Goal: Task Accomplishment & Management: Manage account settings

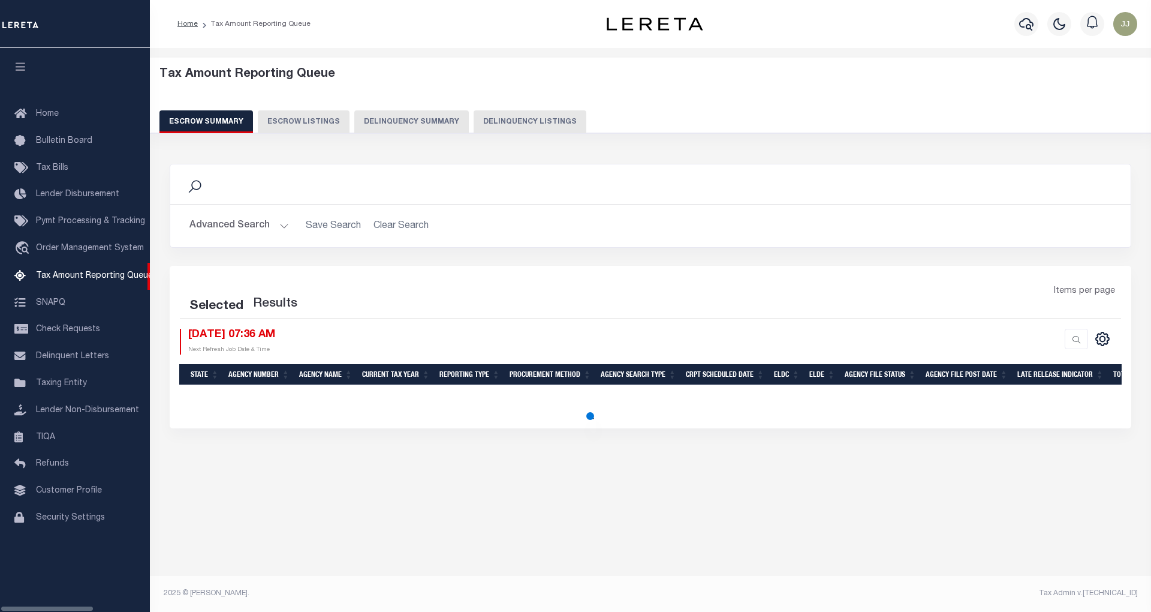
click at [535, 116] on button "Delinquency Listings" at bounding box center [530, 121] width 113 height 23
select select "100"
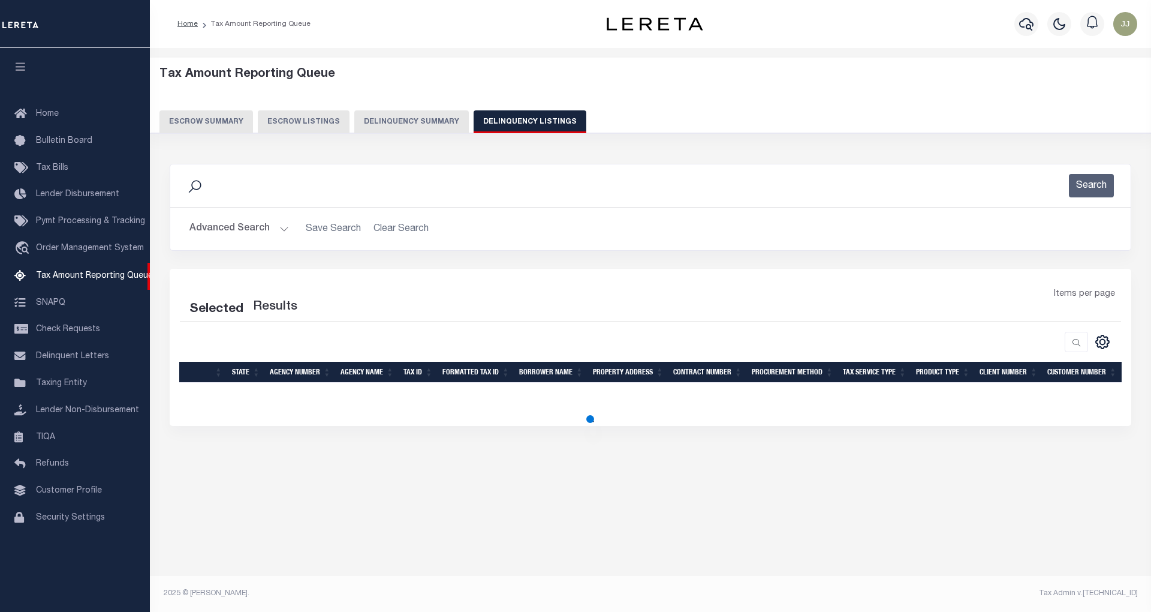
select select "100"
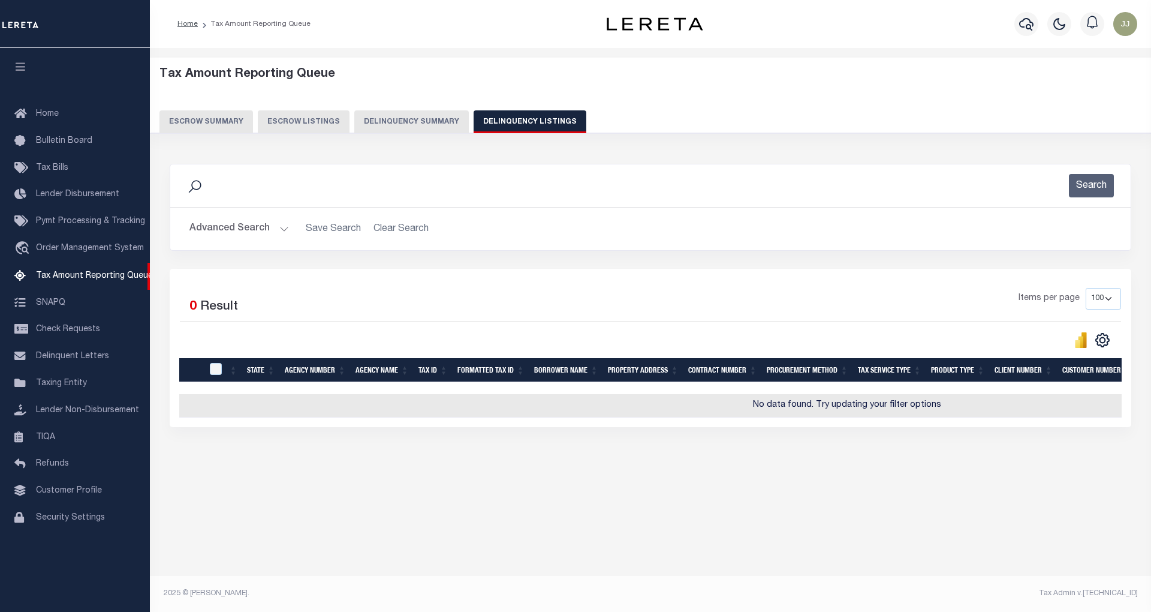
click at [270, 227] on button "Advanced Search" at bounding box center [239, 228] width 100 height 23
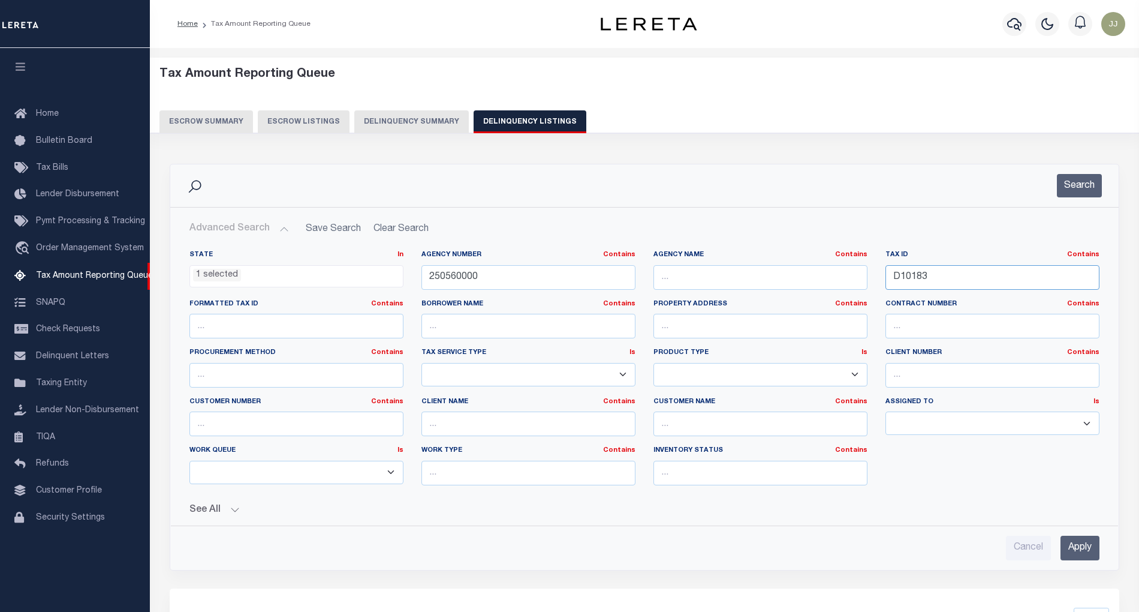
drag, startPoint x: 949, startPoint y: 275, endPoint x: 842, endPoint y: 282, distance: 107.0
click at [842, 282] on div "State In In AK AL AR AZ CA CO CT DC DE FL GA GU HI IA ID IL IN KS [GEOGRAPHIC_D…" at bounding box center [644, 372] width 928 height 245
paste input "4"
type input "D10184"
click at [1063, 185] on button "Search" at bounding box center [1079, 185] width 45 height 23
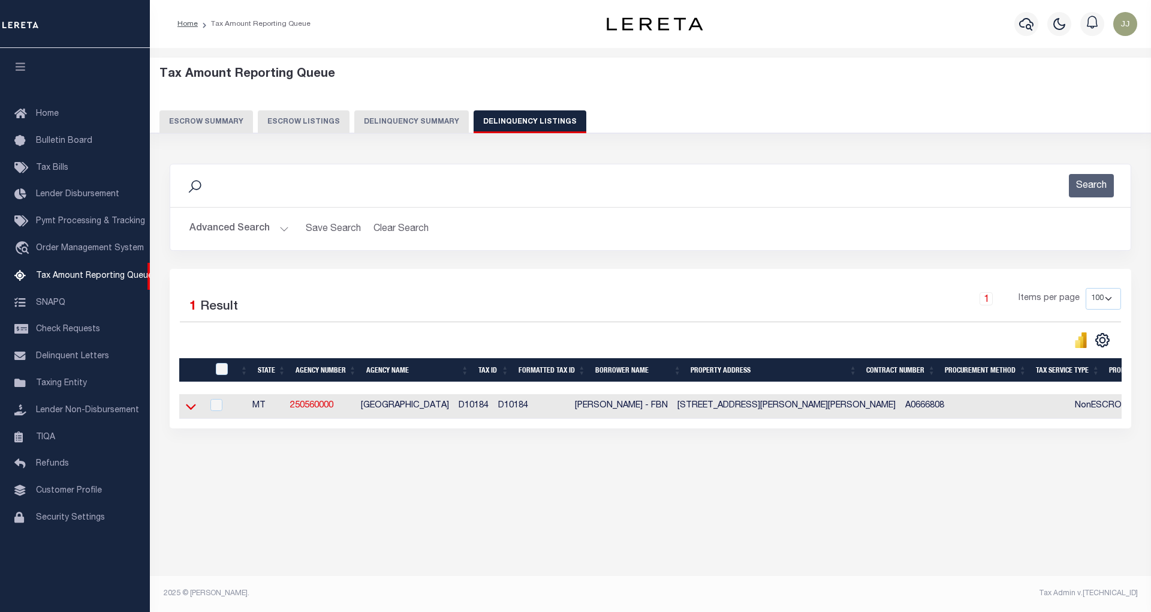
click at [195, 411] on icon at bounding box center [191, 406] width 10 height 13
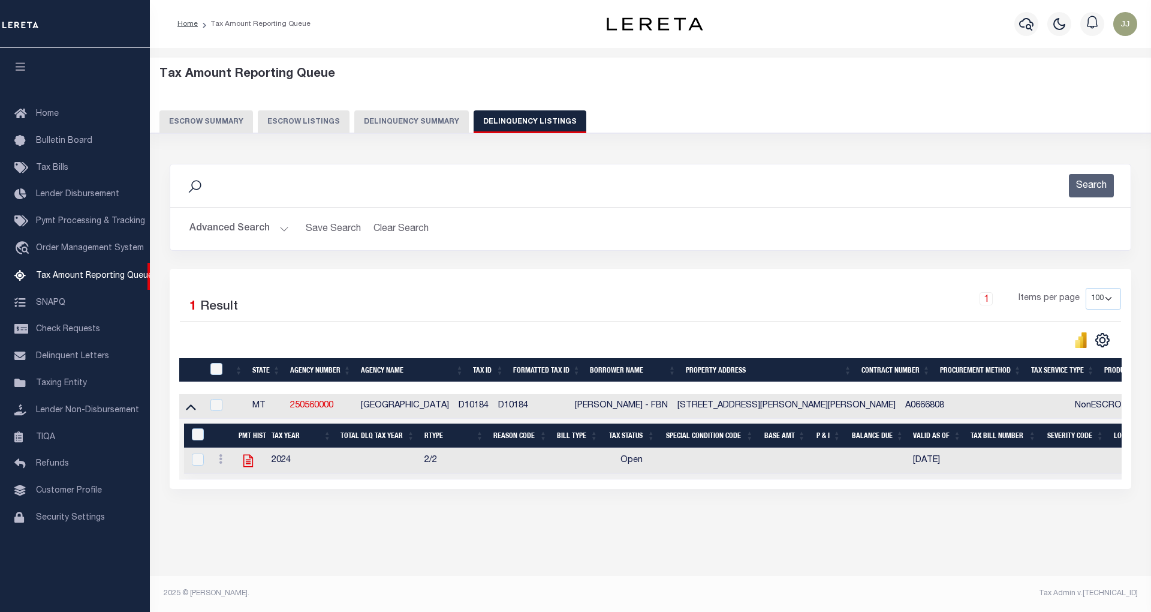
click at [249, 467] on icon at bounding box center [248, 461] width 10 height 13
checkbox input "true"
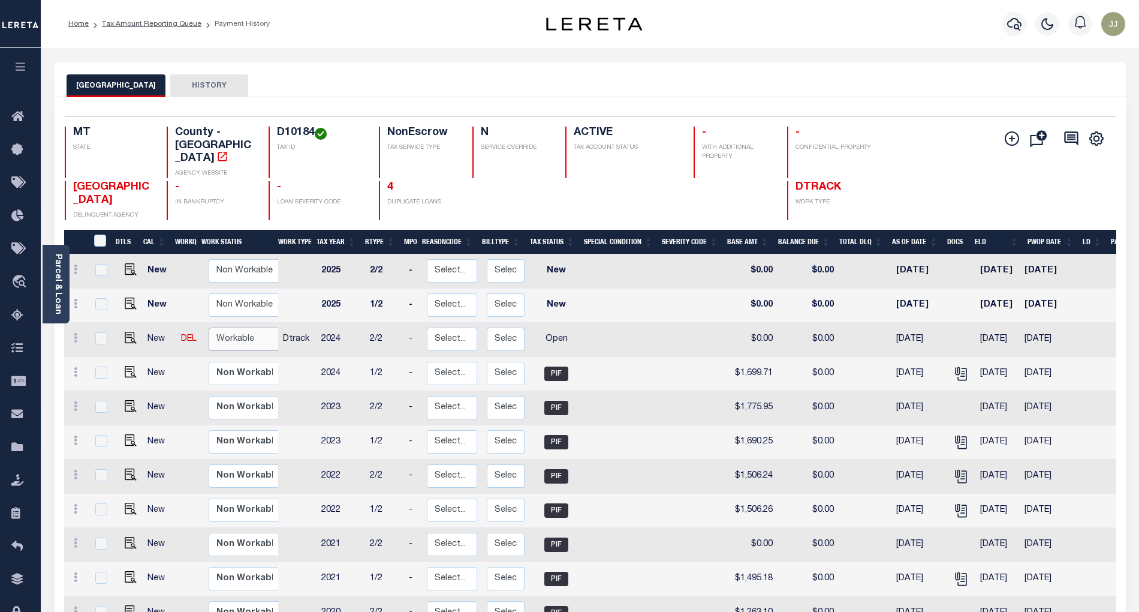
click at [239, 327] on select "Non Workable Workable" at bounding box center [245, 338] width 72 height 23
checkbox input "true"
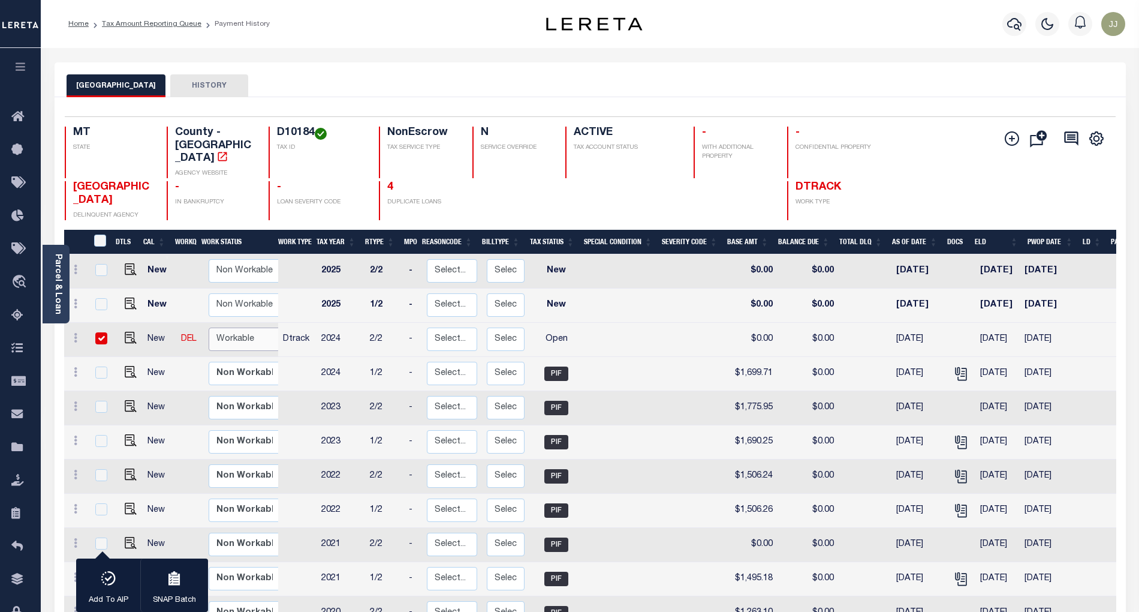
select select "true"
click at [209, 327] on select "Non Workable Workable" at bounding box center [245, 338] width 72 height 23
checkbox input "false"
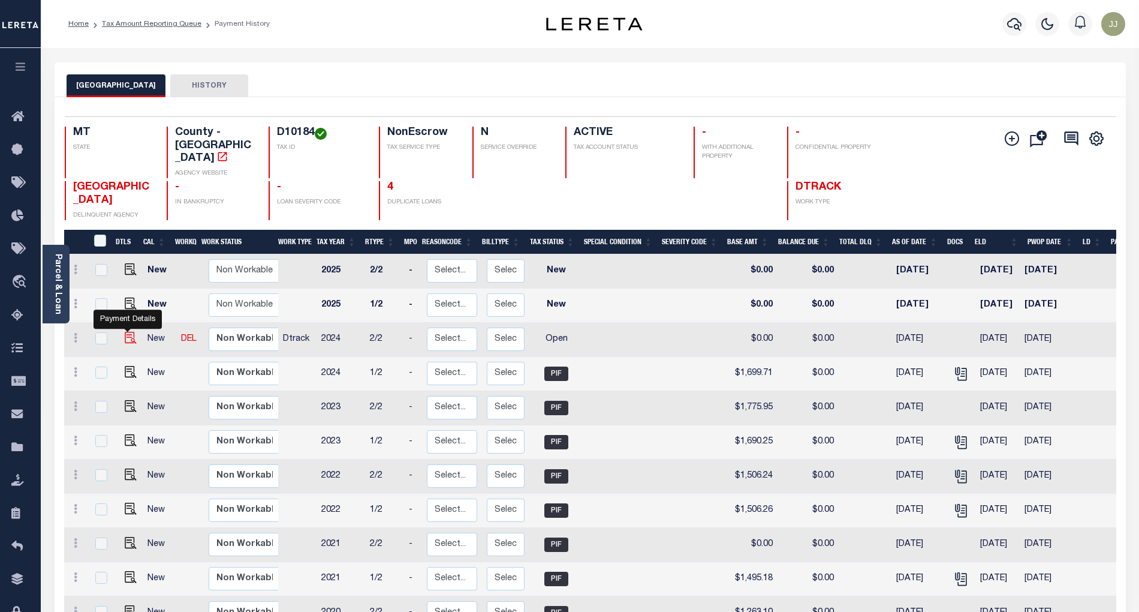
click at [131, 332] on img "" at bounding box center [131, 338] width 12 height 12
checkbox input "true"
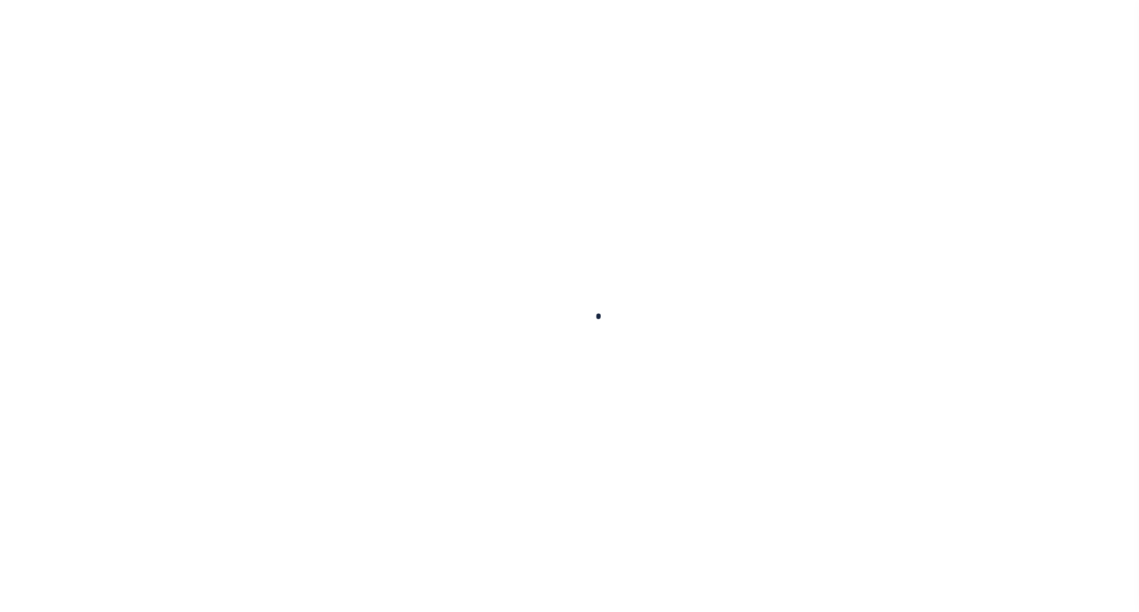
checkbox input "false"
type input "[DATE]"
select select "OP2"
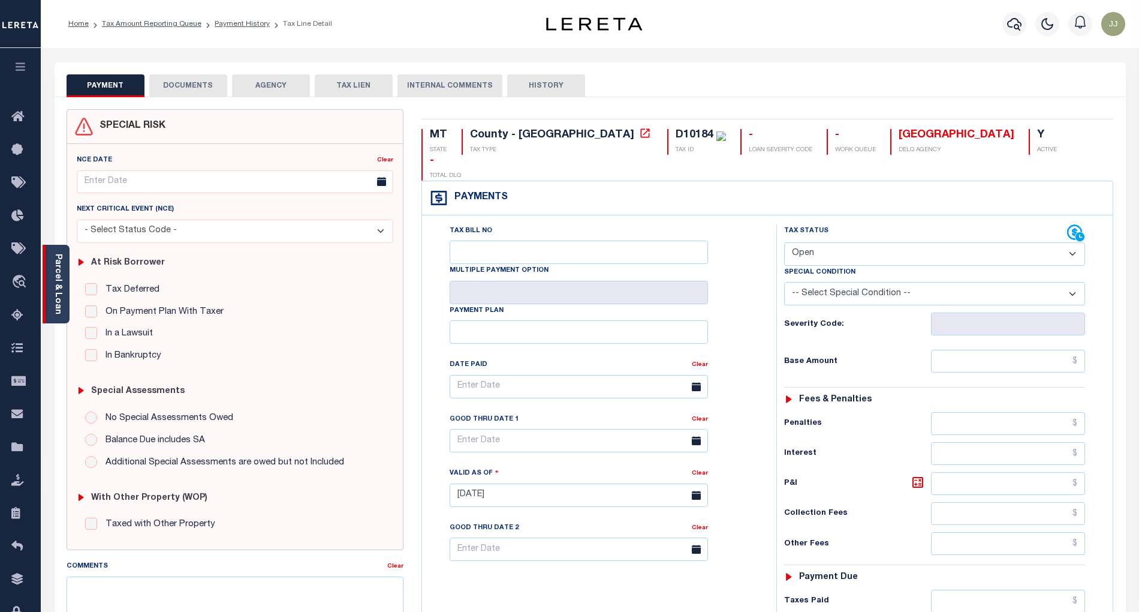
click at [55, 308] on link "Parcel & Loan" at bounding box center [57, 284] width 8 height 61
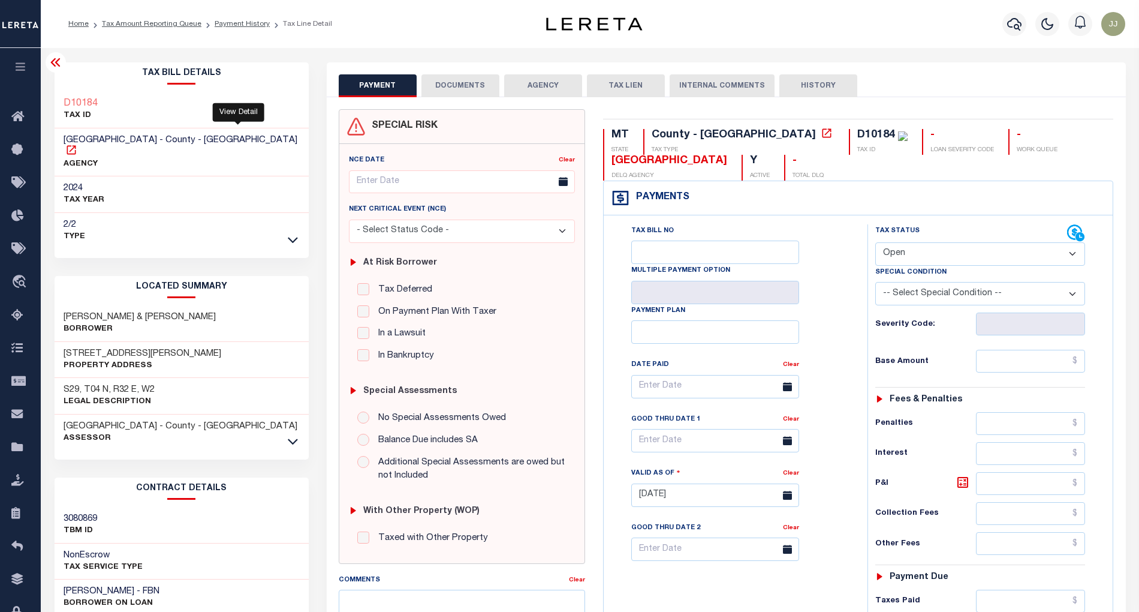
click at [76, 145] on icon at bounding box center [71, 149] width 9 height 9
click at [1037, 356] on input "text" at bounding box center [1030, 361] width 109 height 23
paste input "1,699.70"
type input "$1,699.70"
type input "[DATE]"
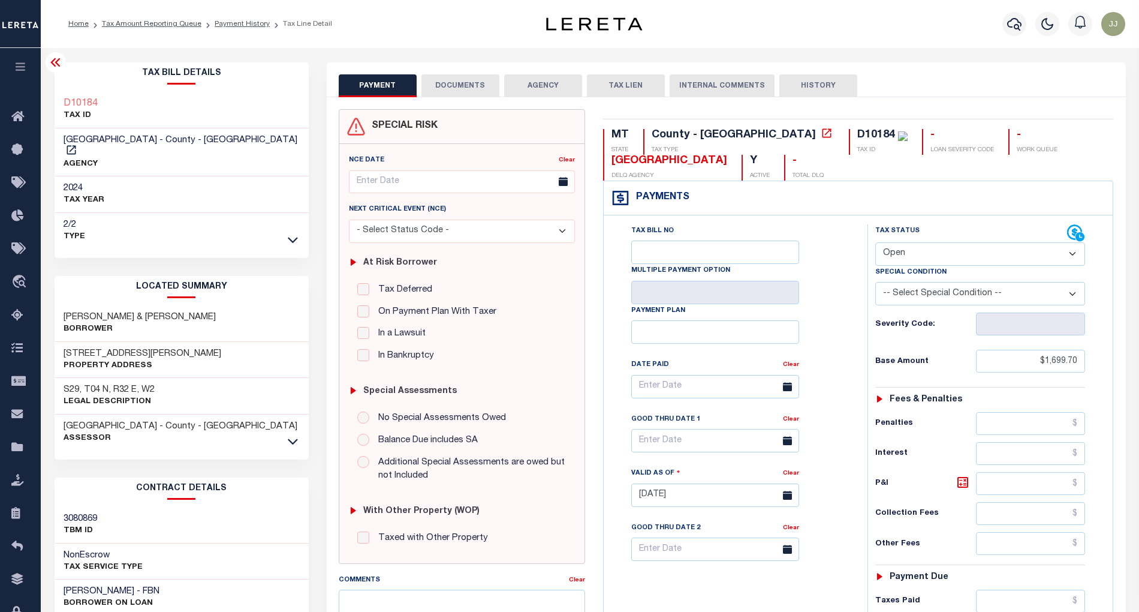
click at [910, 255] on select "- Select Status Code - Open Due/Unpaid Paid Incomplete No Tax Due Internal Refu…" at bounding box center [980, 253] width 210 height 23
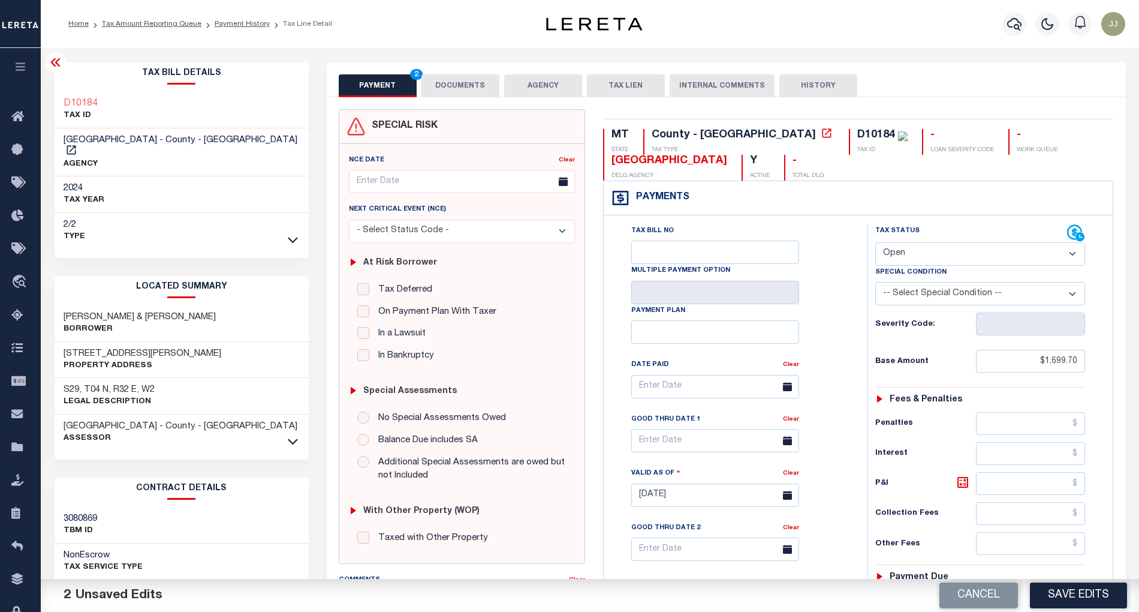
select select "PYD"
click at [875, 243] on select "- Select Status Code - Open Due/Unpaid Paid Incomplete No Tax Due Internal Refu…" at bounding box center [980, 253] width 210 height 23
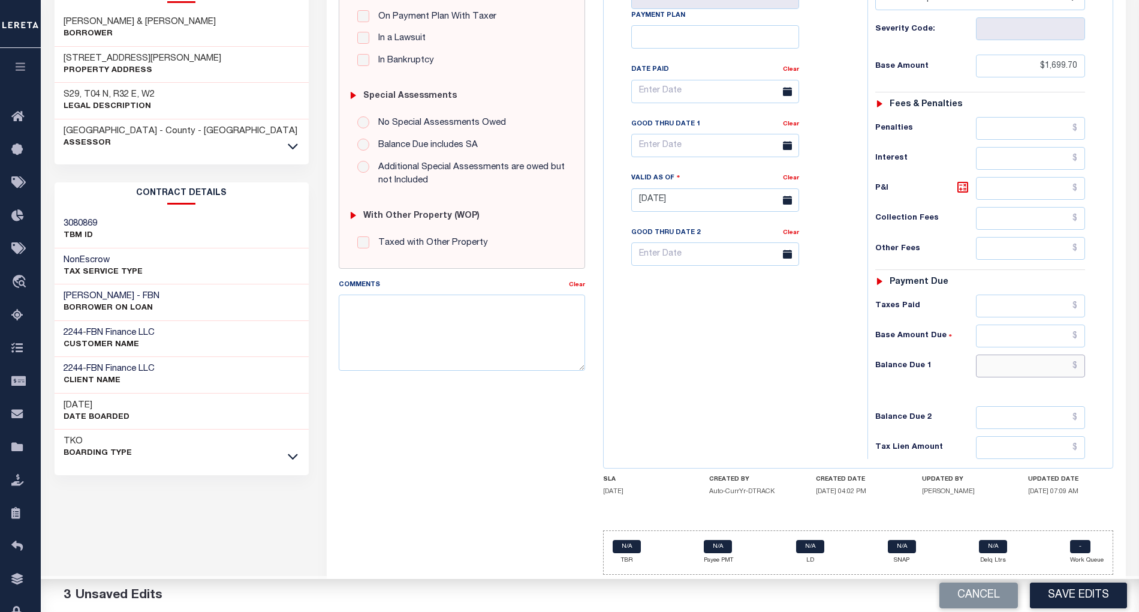
click at [1037, 365] on input "text" at bounding box center [1030, 365] width 109 height 23
type input "$0.00"
click at [690, 363] on div "Tax Bill No Multiple Payment Option Payment Plan Clear" at bounding box center [733, 193] width 252 height 529
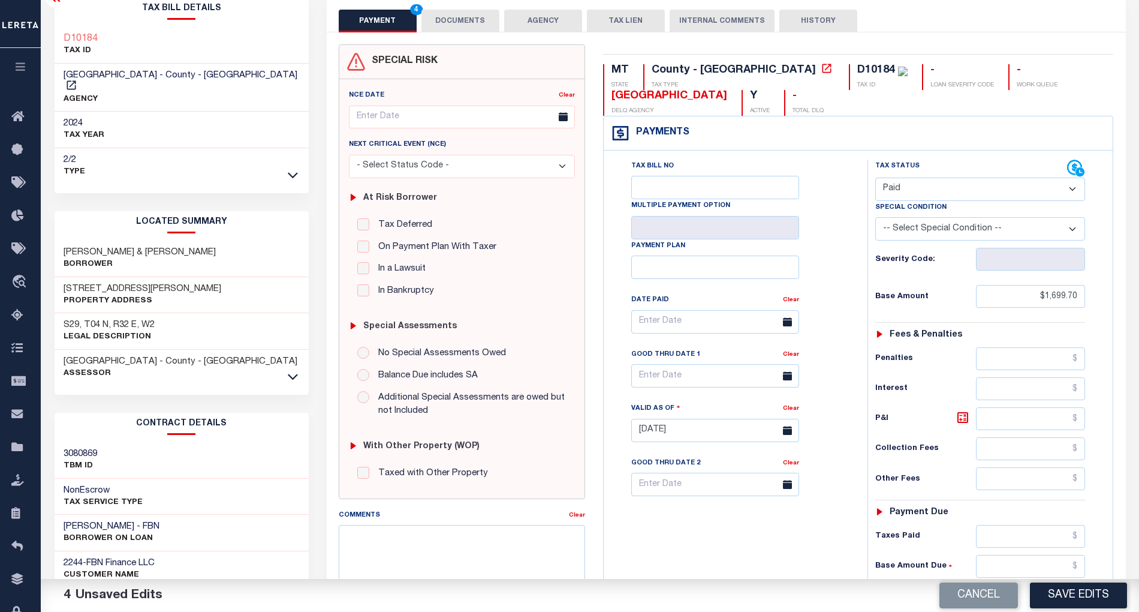
scroll to position [0, 0]
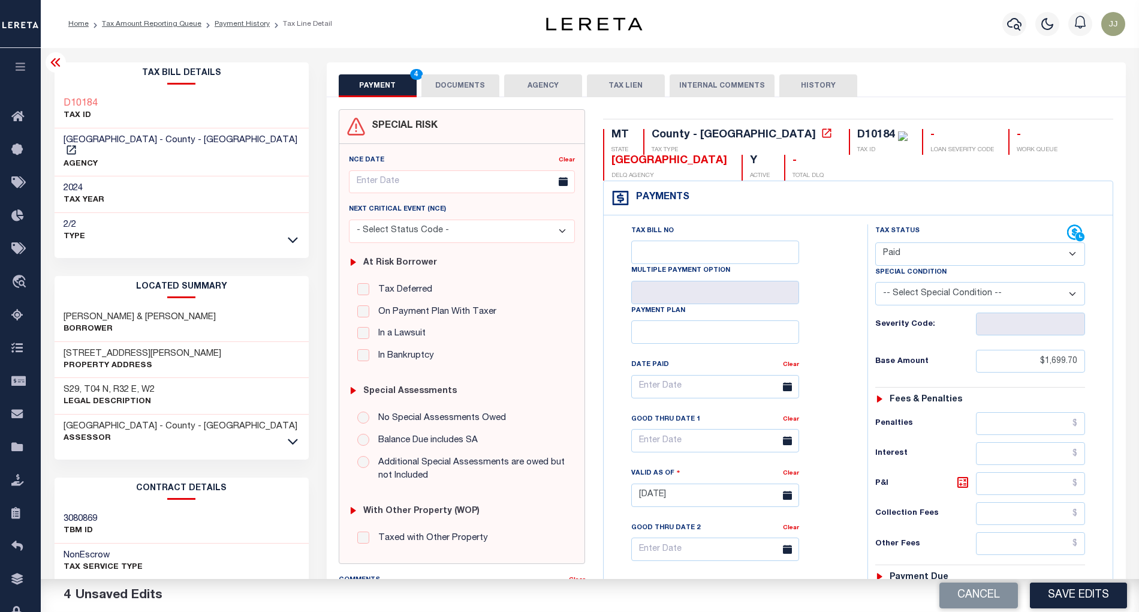
click at [465, 88] on button "DOCUMENTS" at bounding box center [461, 85] width 78 height 23
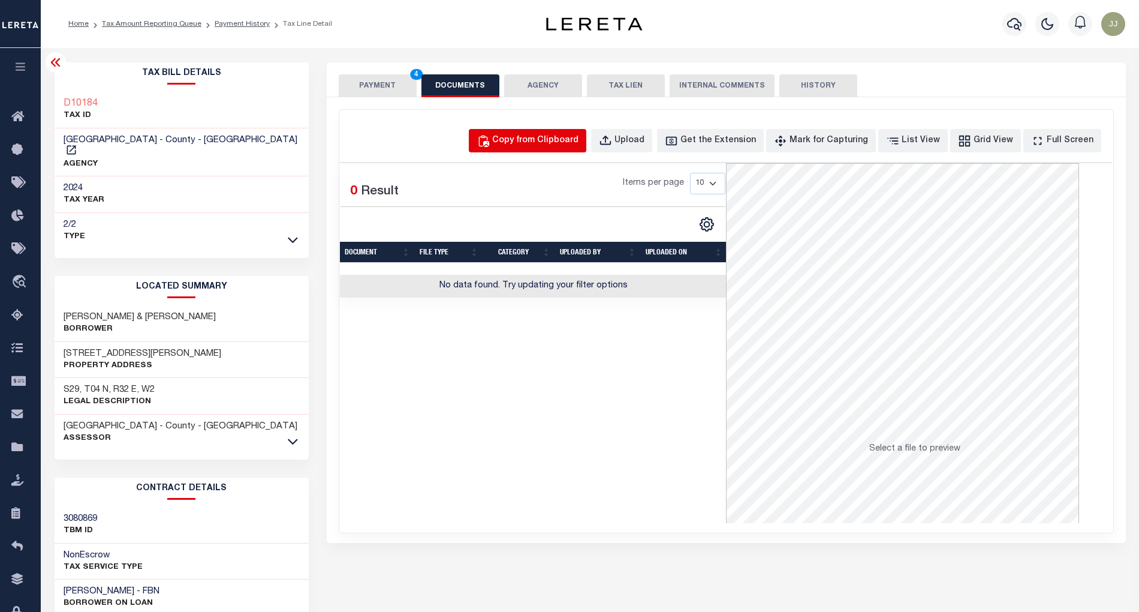
click at [549, 142] on div "Copy from Clipboard" at bounding box center [535, 140] width 86 height 13
select select "POP"
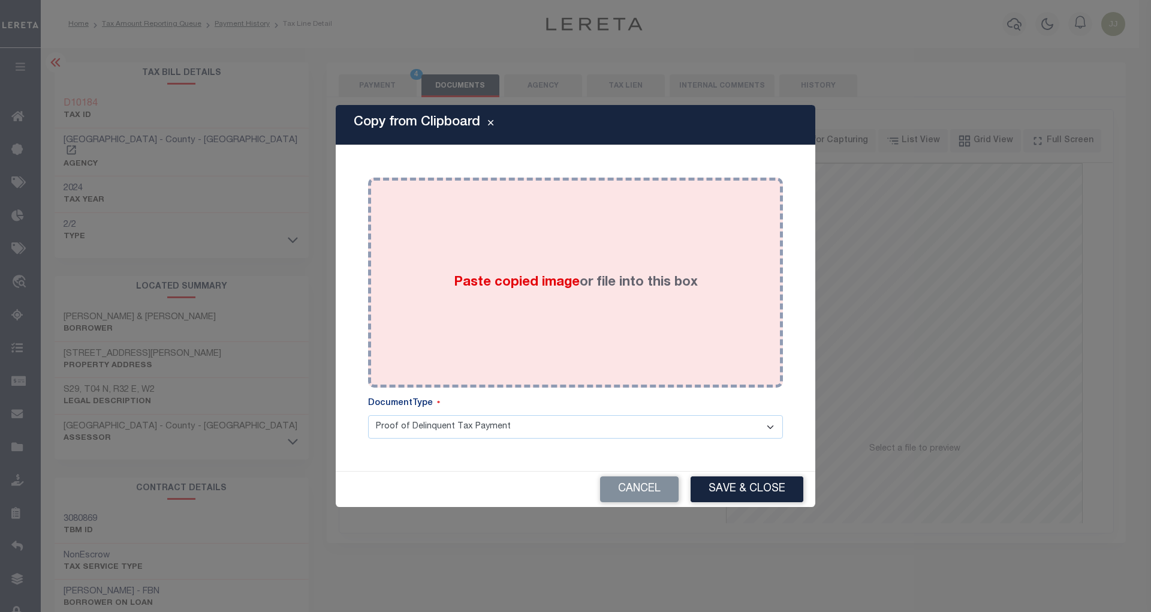
click at [526, 276] on span "Paste copied image" at bounding box center [517, 282] width 126 height 13
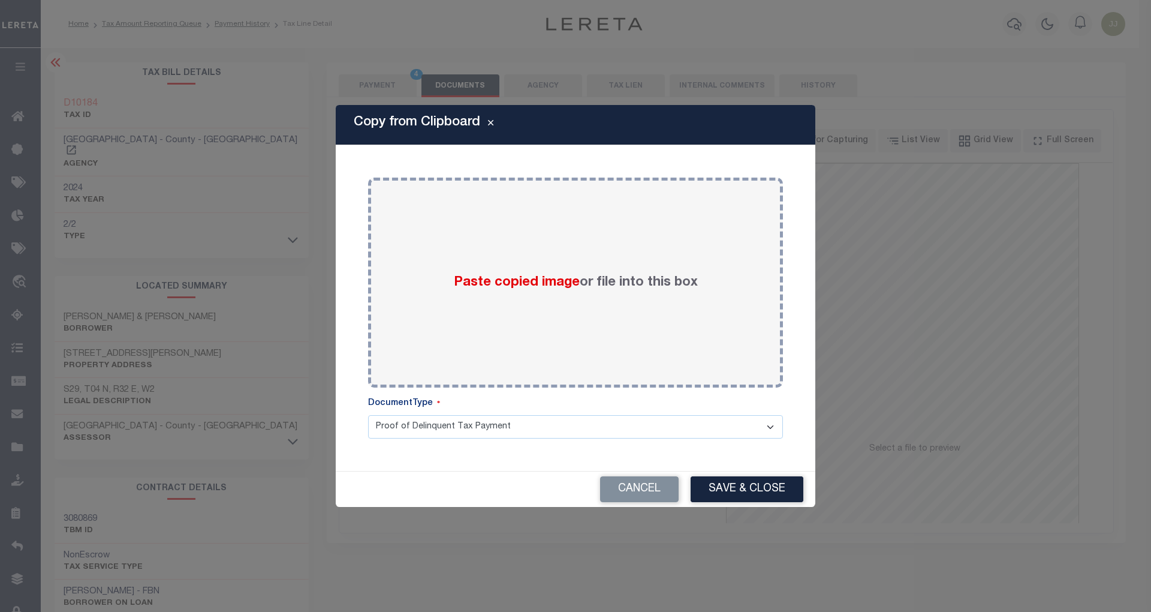
click at [723, 478] on div "Copy from Clipboard Paste copied image or file into this box Select file or dra…" at bounding box center [576, 306] width 480 height 402
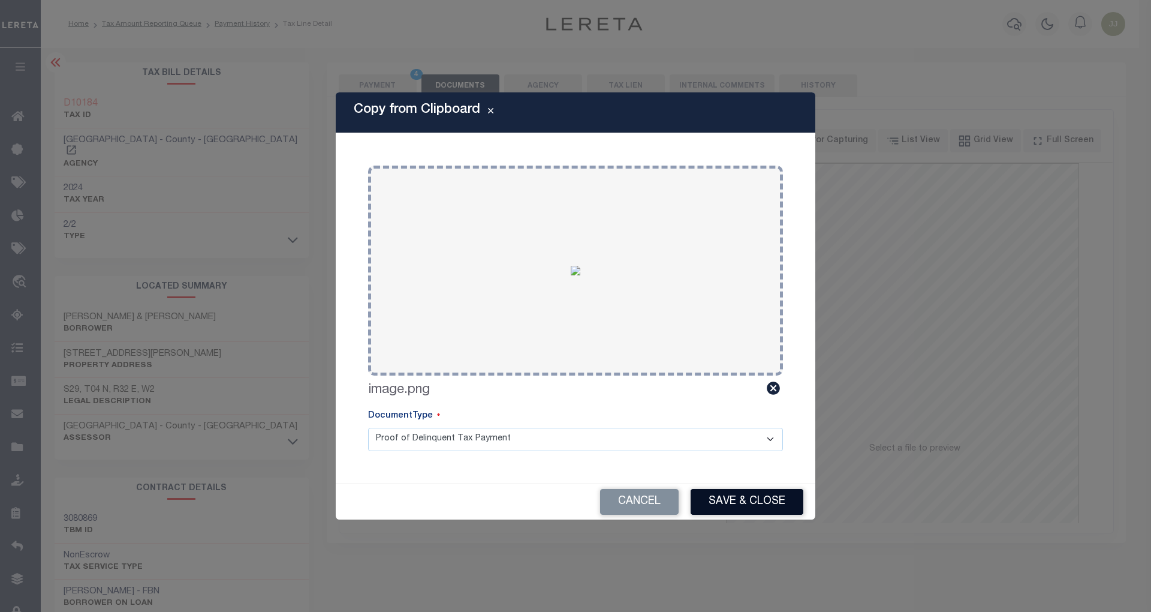
click at [746, 509] on button "Save & Close" at bounding box center [747, 502] width 113 height 26
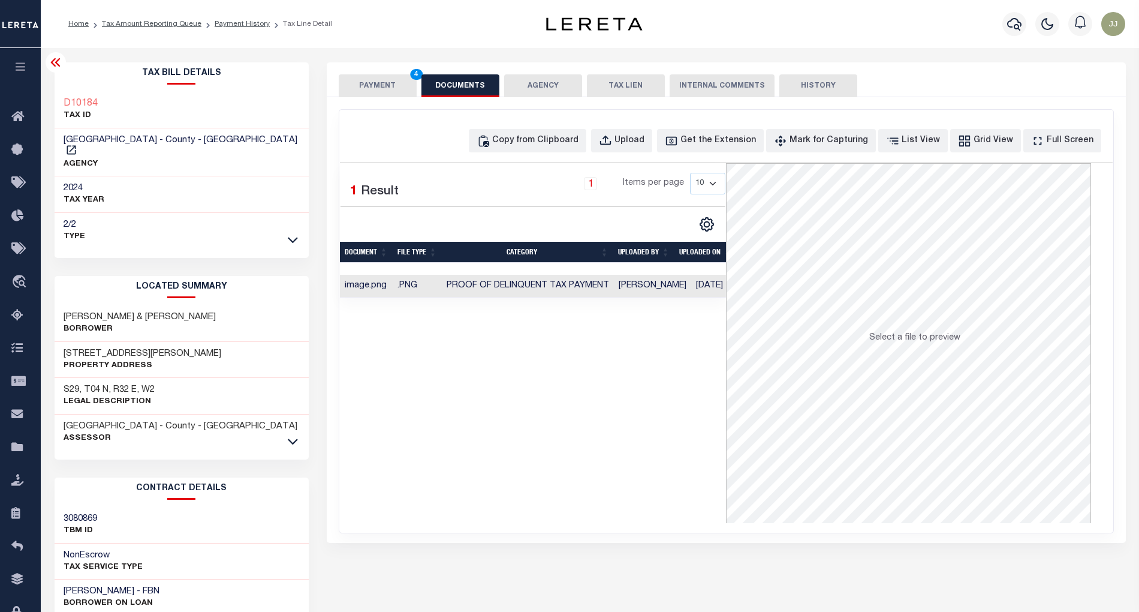
click at [374, 87] on button "PAYMENT 4" at bounding box center [378, 85] width 78 height 23
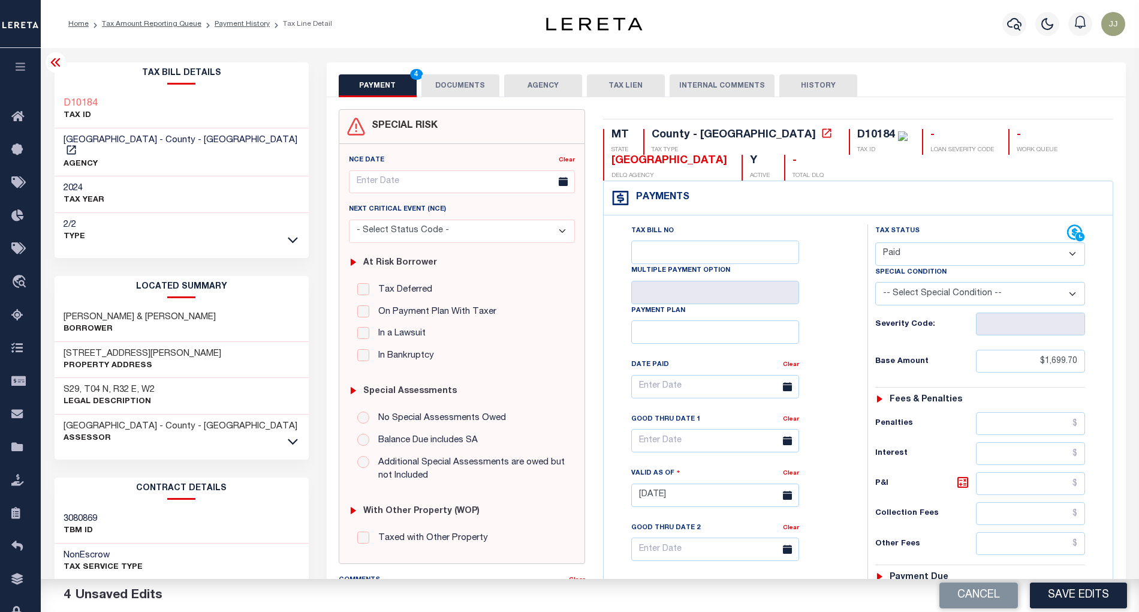
click at [936, 262] on select "- Select Status Code - Open Due/Unpaid Paid Incomplete No Tax Due Internal Refu…" at bounding box center [980, 253] width 210 height 23
click at [957, 207] on div "Payments Warning! Search Status is not "Completed", amounts can not be keyed." at bounding box center [859, 198] width 510 height 34
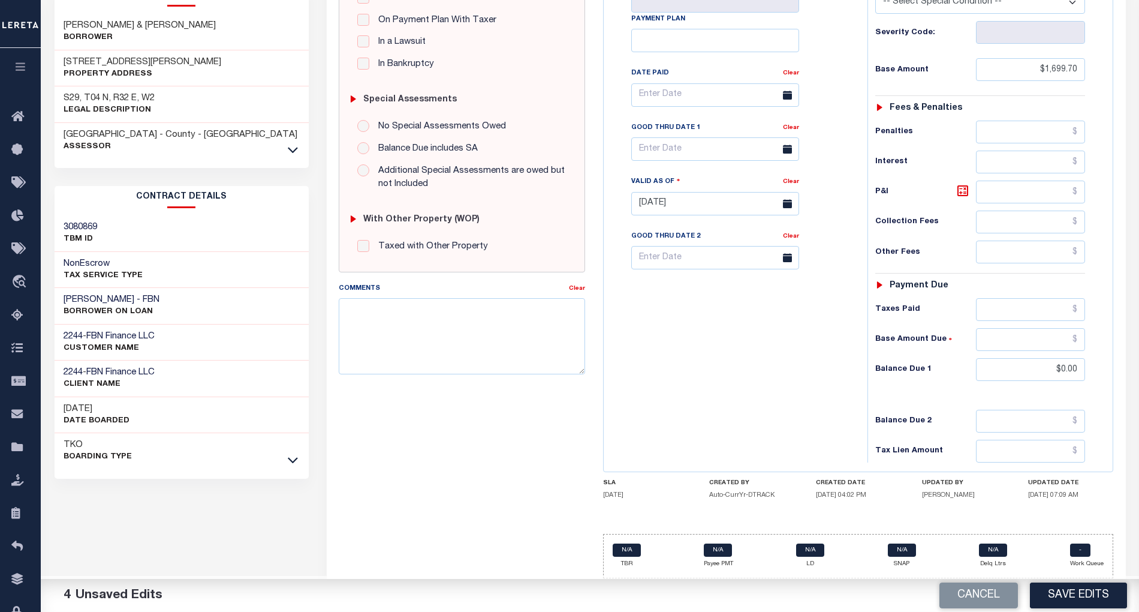
click at [715, 381] on div "Tax Bill No Multiple Payment Option Payment Plan Clear" at bounding box center [733, 197] width 252 height 529
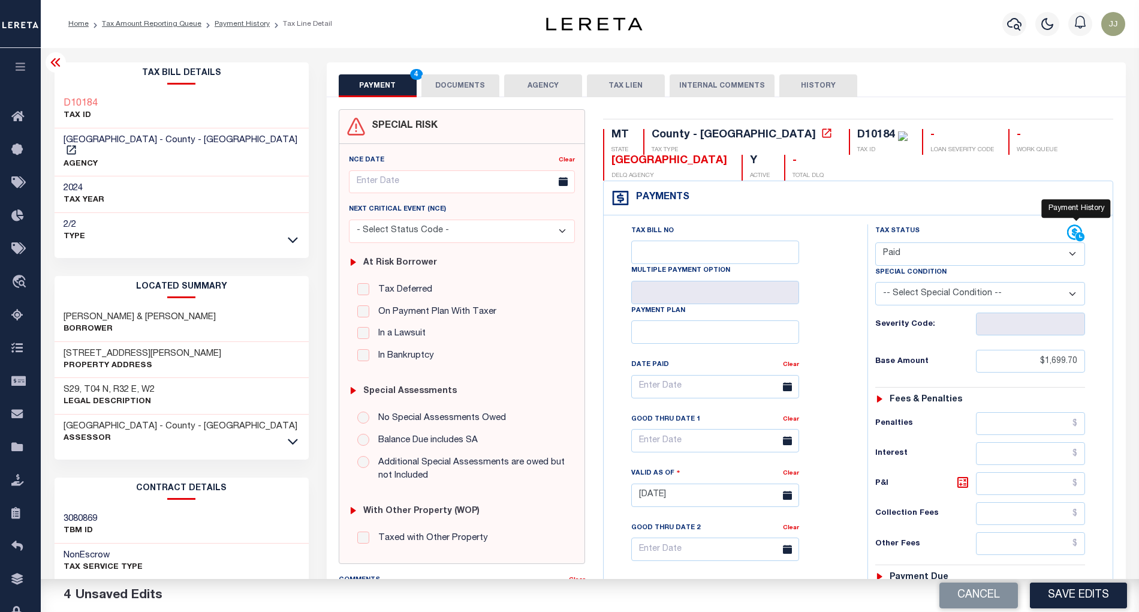
click at [1072, 236] on icon at bounding box center [1076, 233] width 18 height 18
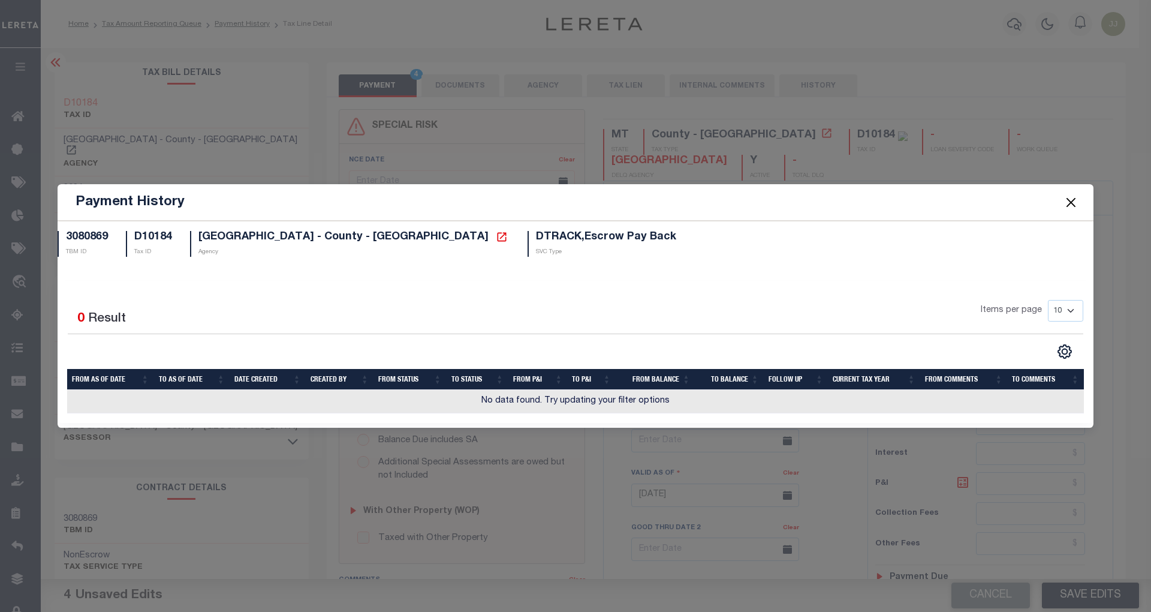
click at [1071, 201] on button "Close" at bounding box center [1072, 202] width 16 height 16
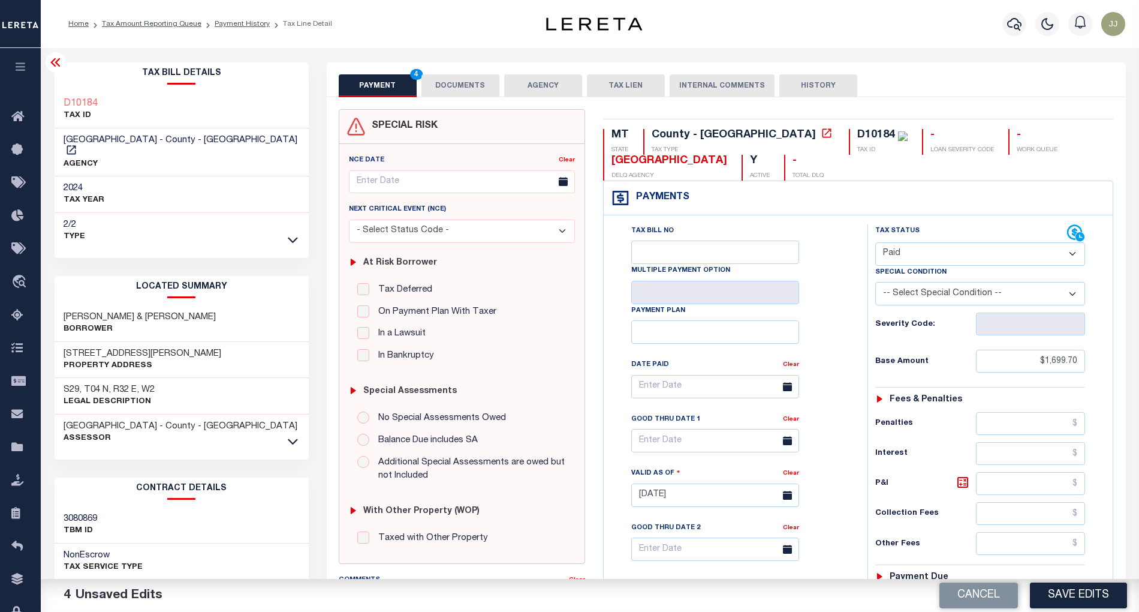
scroll to position [300, 0]
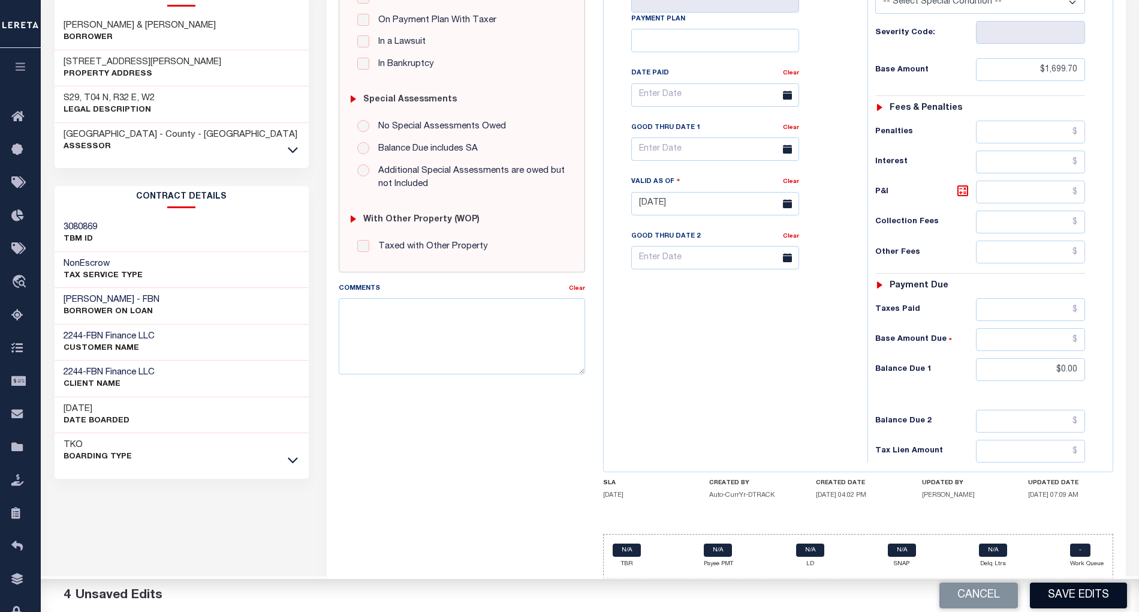
click at [1068, 588] on button "Save Edits" at bounding box center [1078, 595] width 97 height 26
